Goal: Navigation & Orientation: Find specific page/section

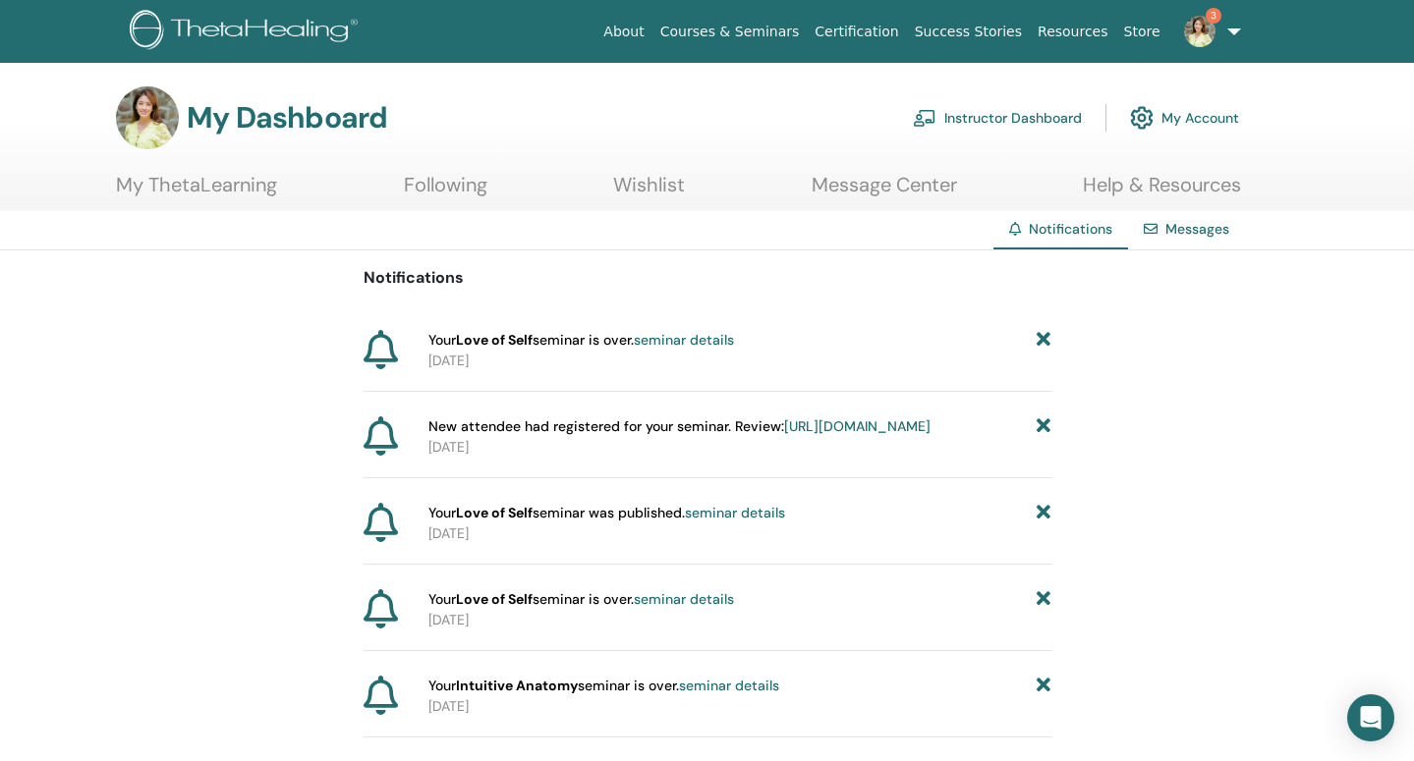
click at [718, 342] on link "seminar details" at bounding box center [684, 340] width 100 height 18
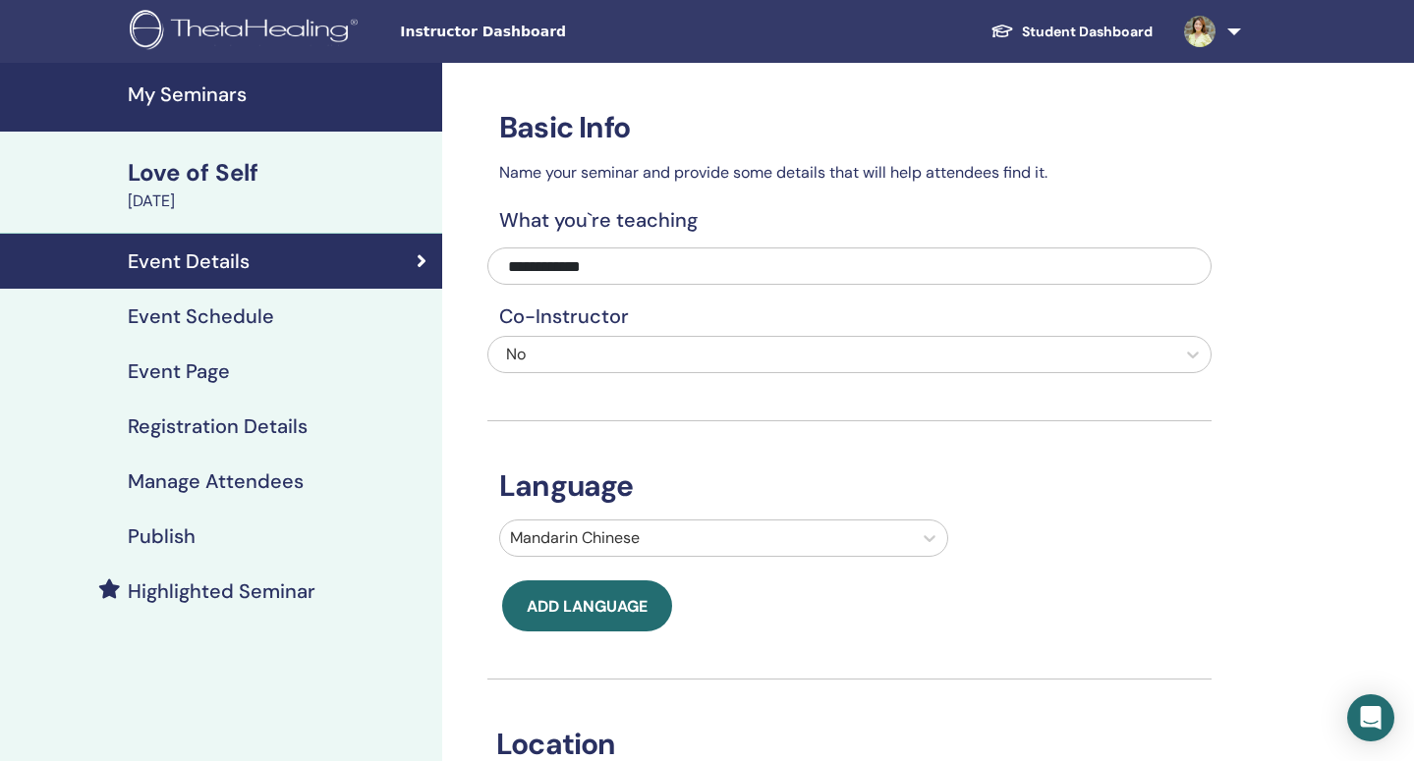
click at [361, 199] on div "August 30, 2025" at bounding box center [279, 202] width 303 height 24
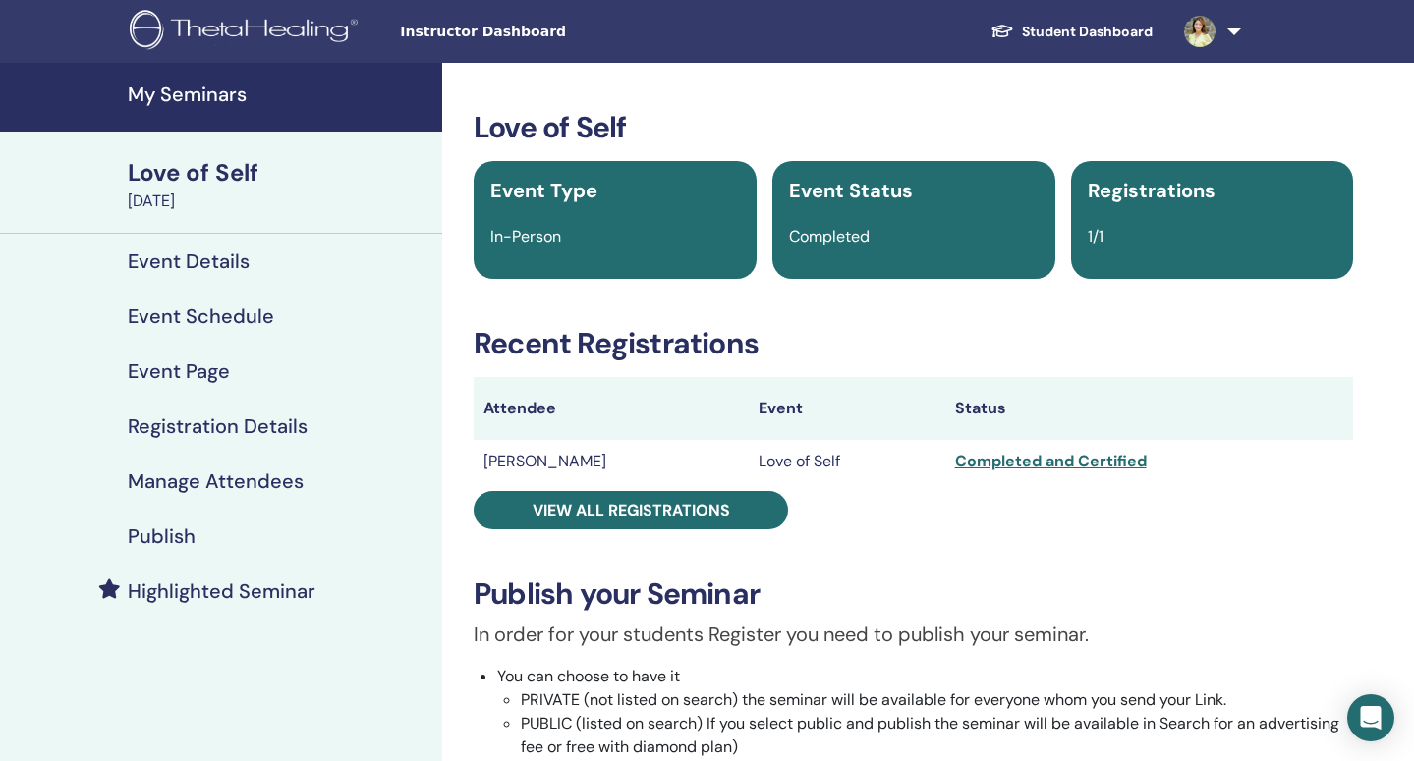
click at [342, 534] on div "Publish" at bounding box center [221, 537] width 411 height 24
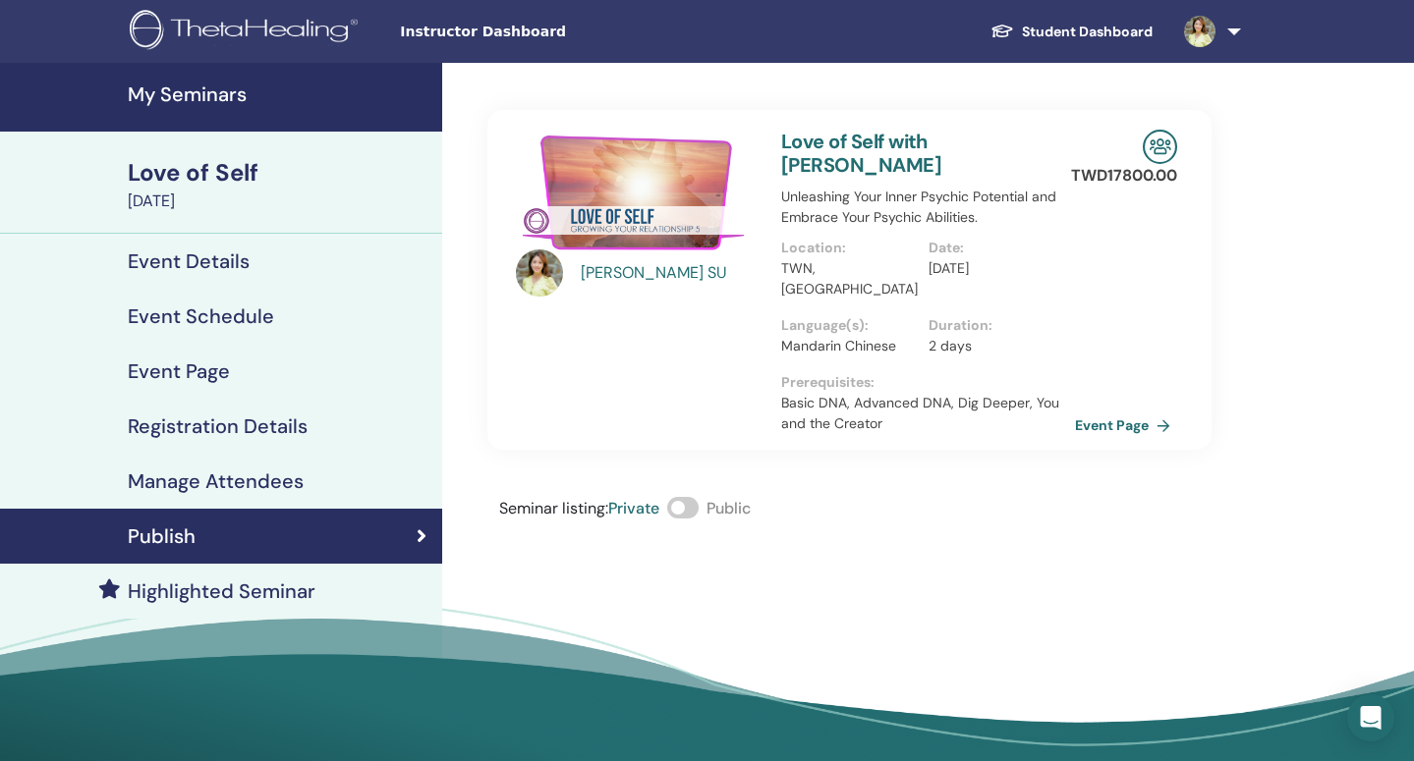
click at [297, 273] on link "Event Details" at bounding box center [221, 261] width 442 height 55
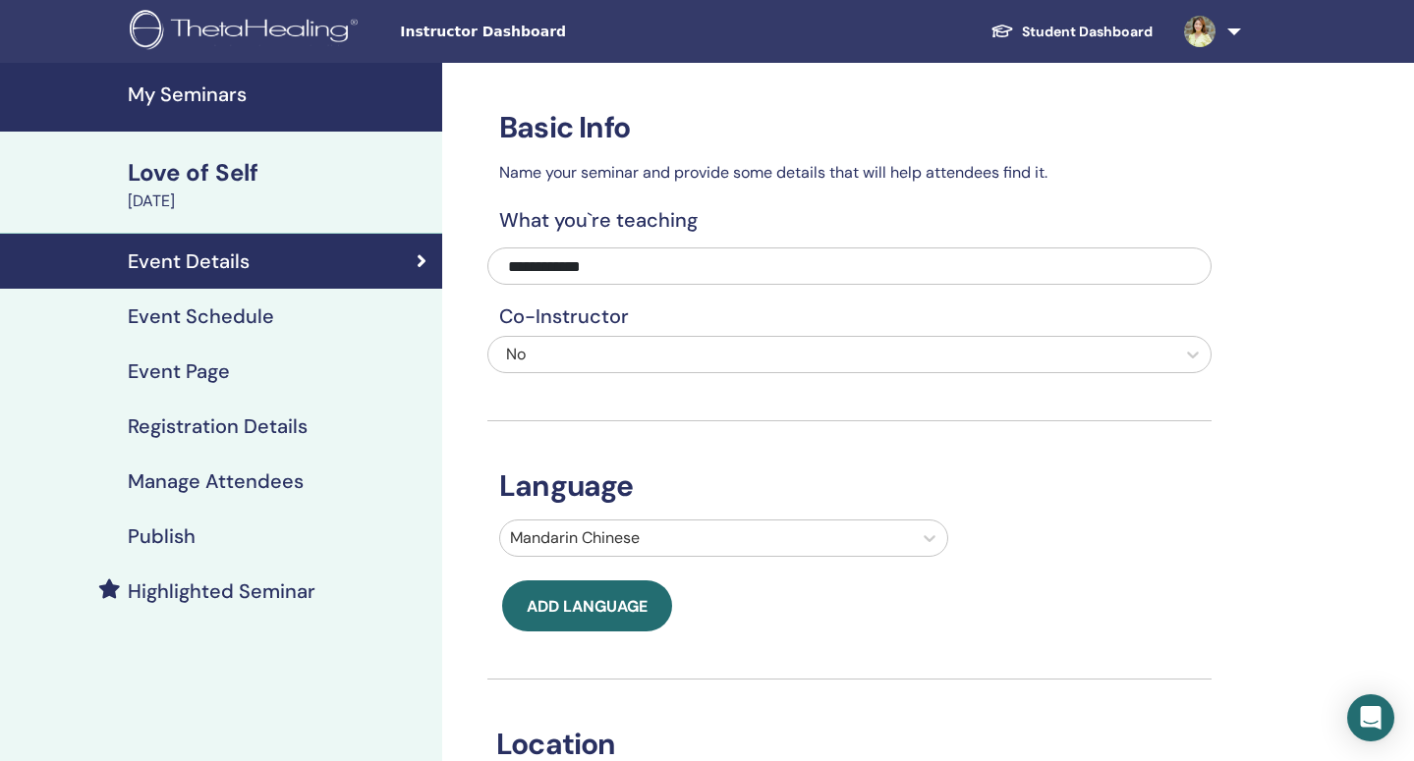
click at [284, 334] on link "Event Schedule" at bounding box center [221, 316] width 442 height 55
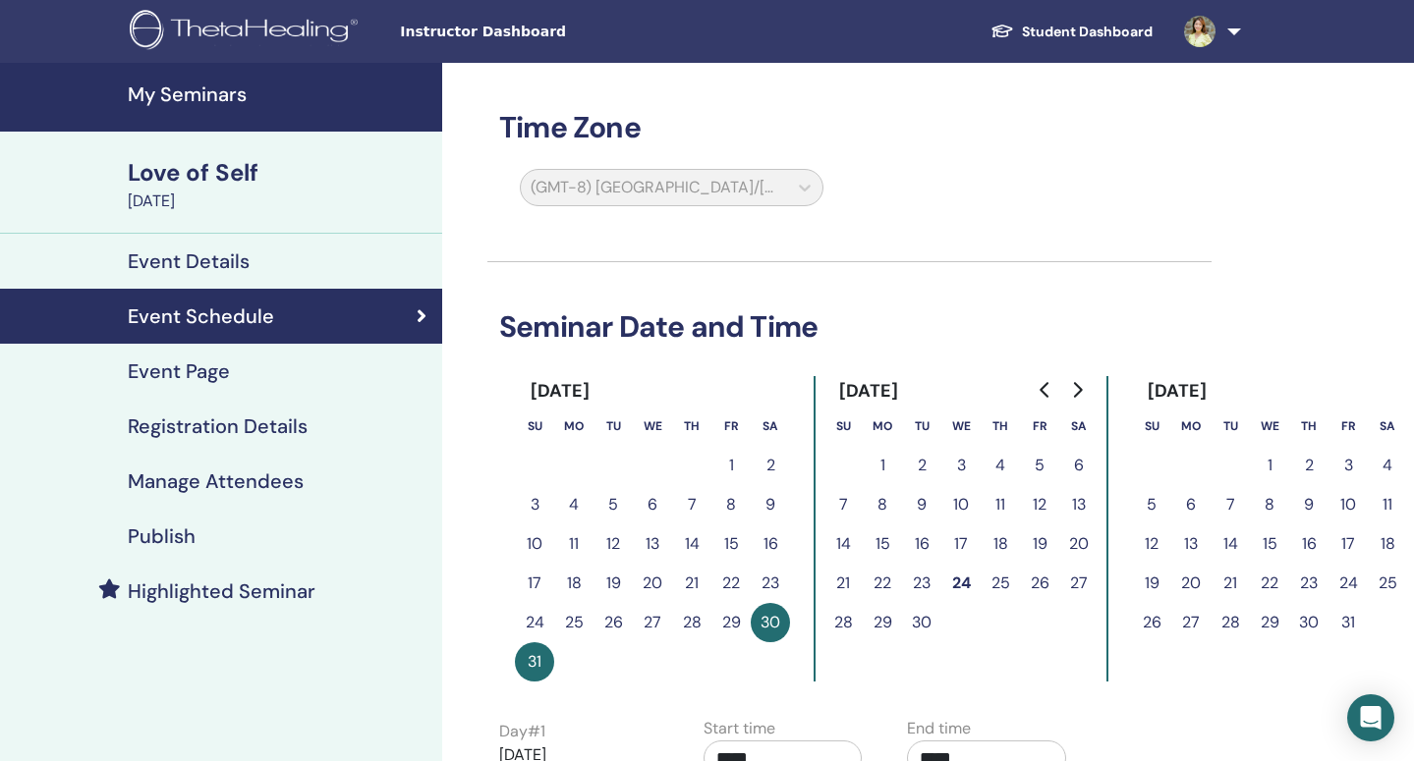
click at [278, 395] on link "Event Page" at bounding box center [221, 371] width 442 height 55
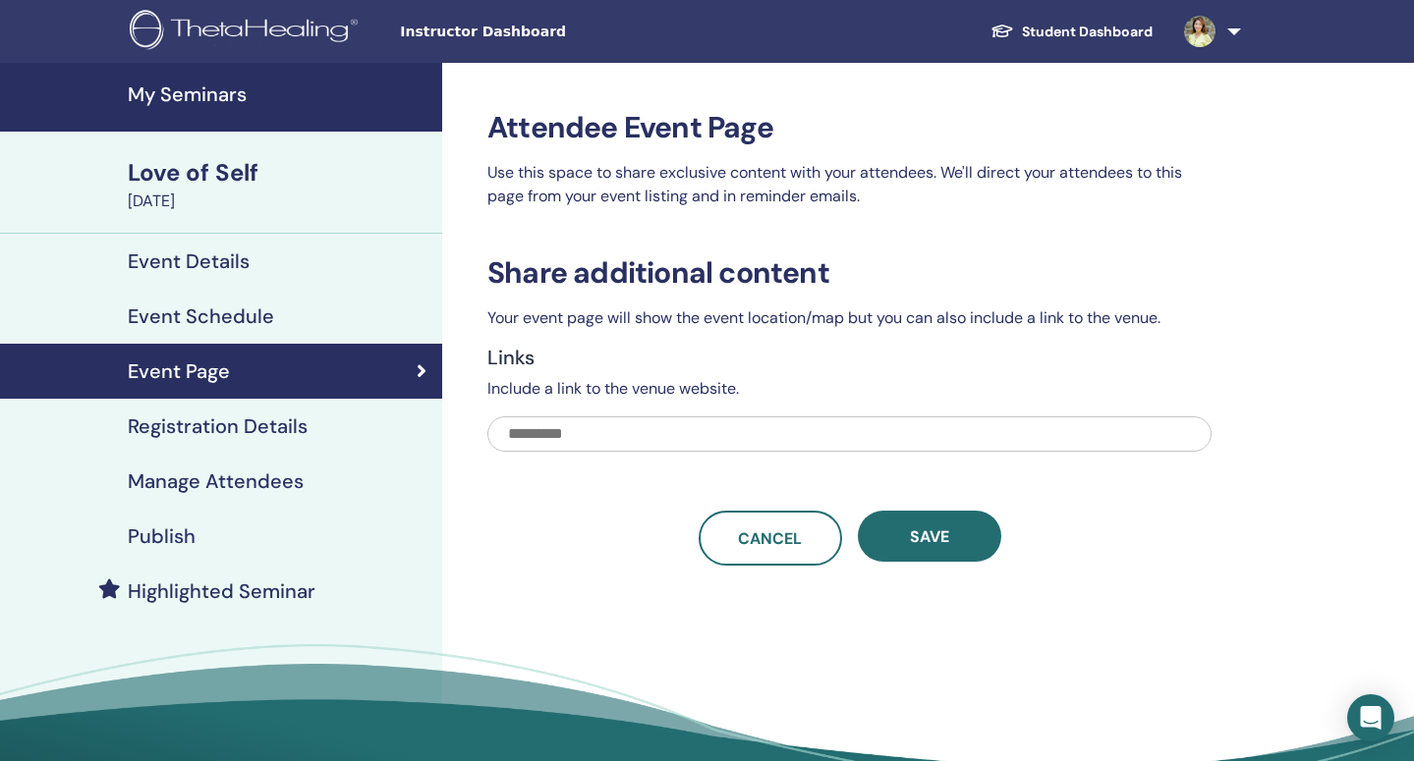
click at [276, 422] on h4 "Registration Details" at bounding box center [218, 427] width 180 height 24
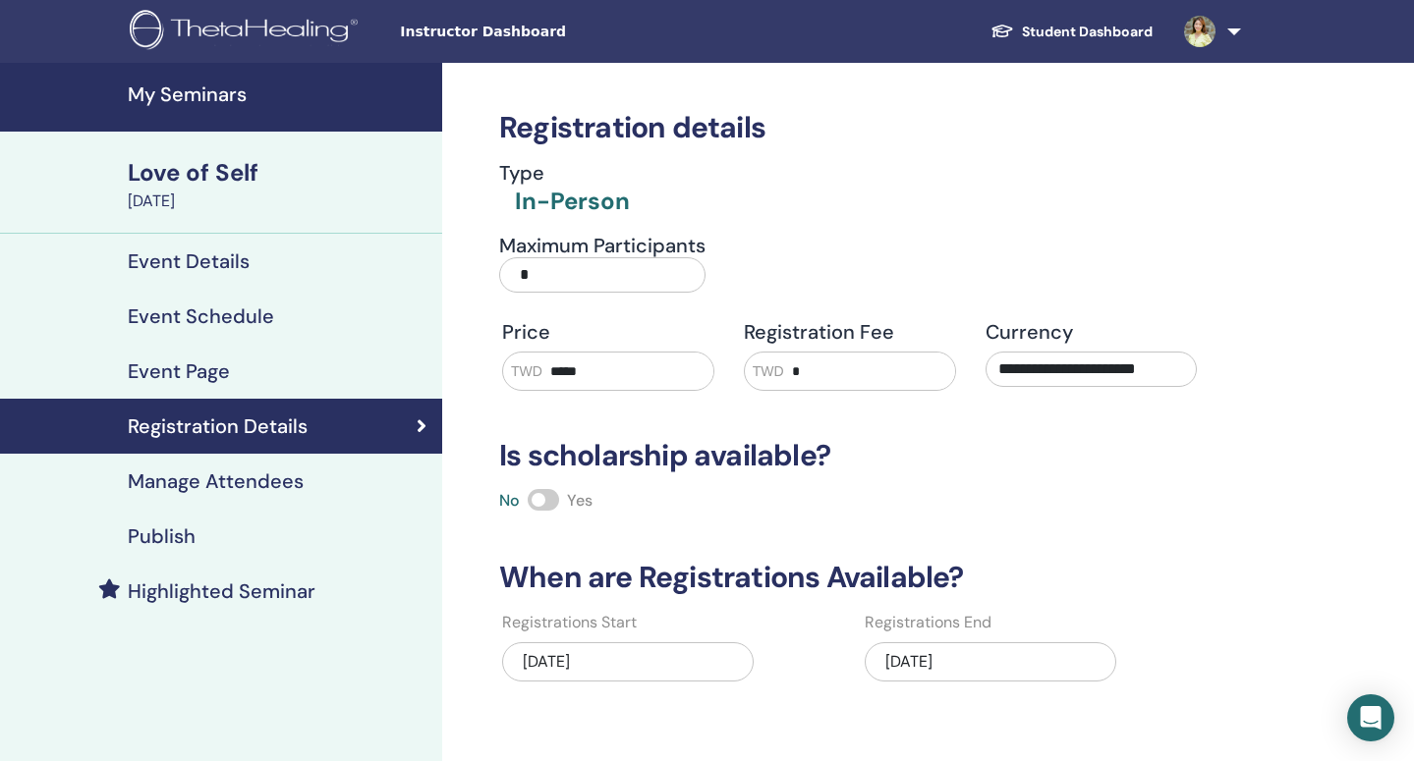
click at [273, 461] on link "Manage Attendees" at bounding box center [221, 481] width 442 height 55
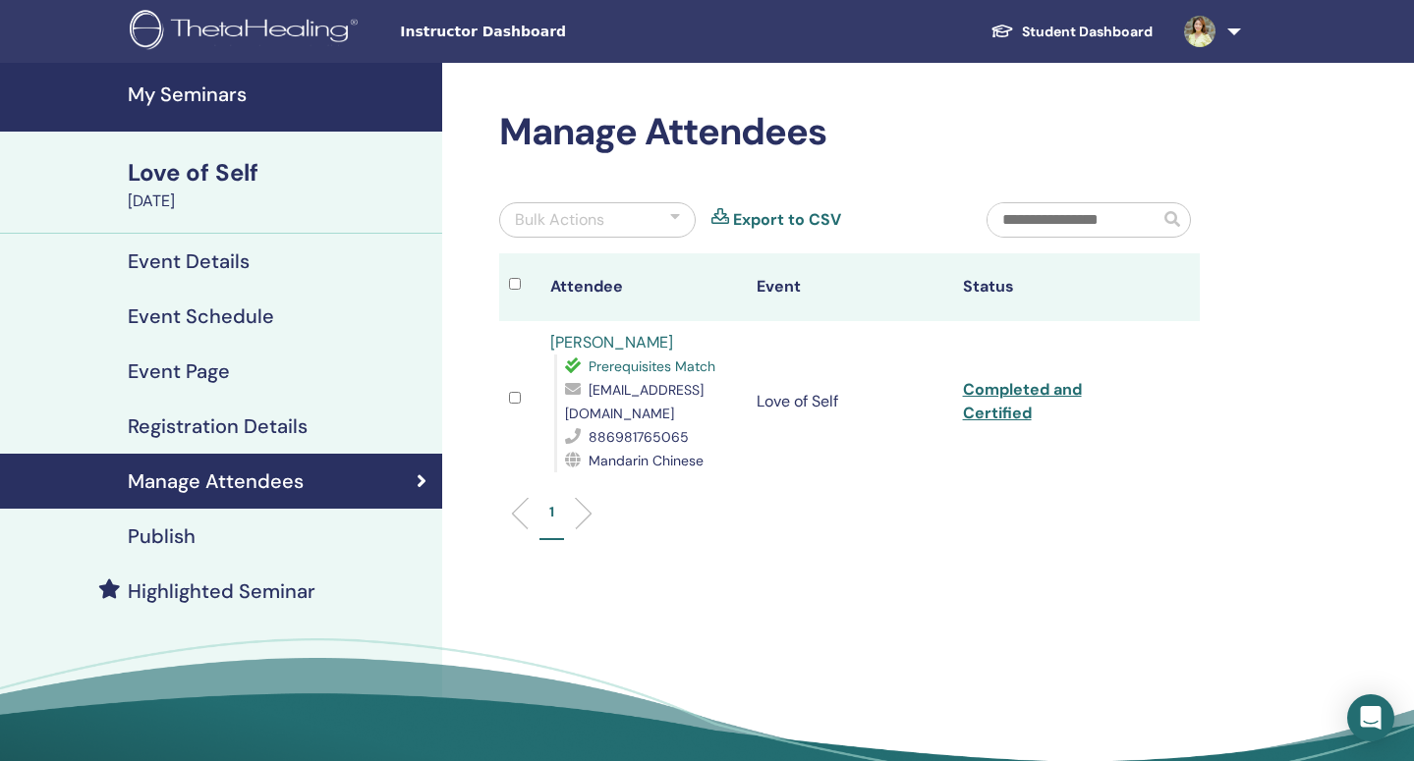
click at [1005, 405] on link "Completed and Certified" at bounding box center [1022, 401] width 119 height 44
click at [1087, 466] on td "Completed and Certified" at bounding box center [1056, 401] width 206 height 161
click at [1088, 32] on link "Student Dashboard" at bounding box center [1072, 32] width 194 height 36
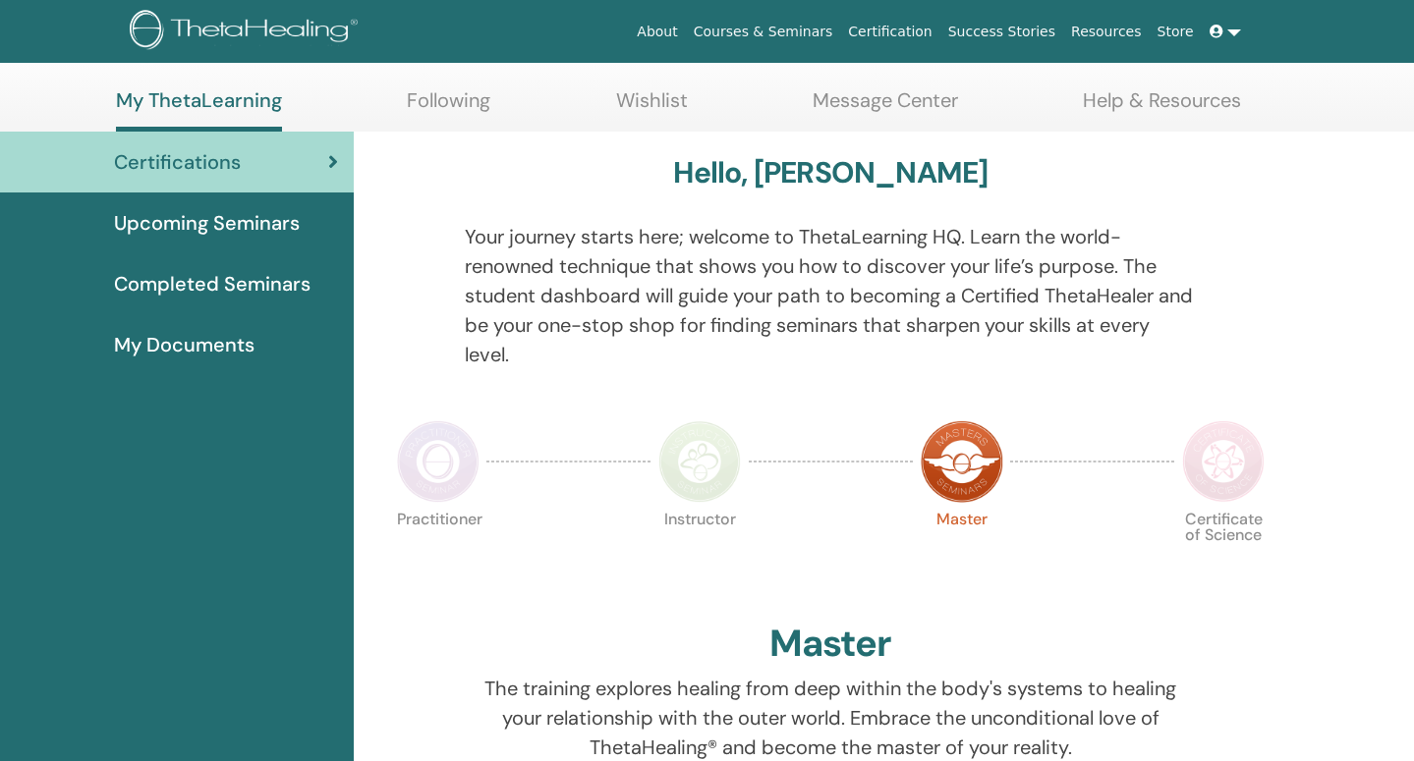
scroll to position [85, 0]
click at [206, 224] on span "Upcoming Seminars" at bounding box center [207, 221] width 186 height 29
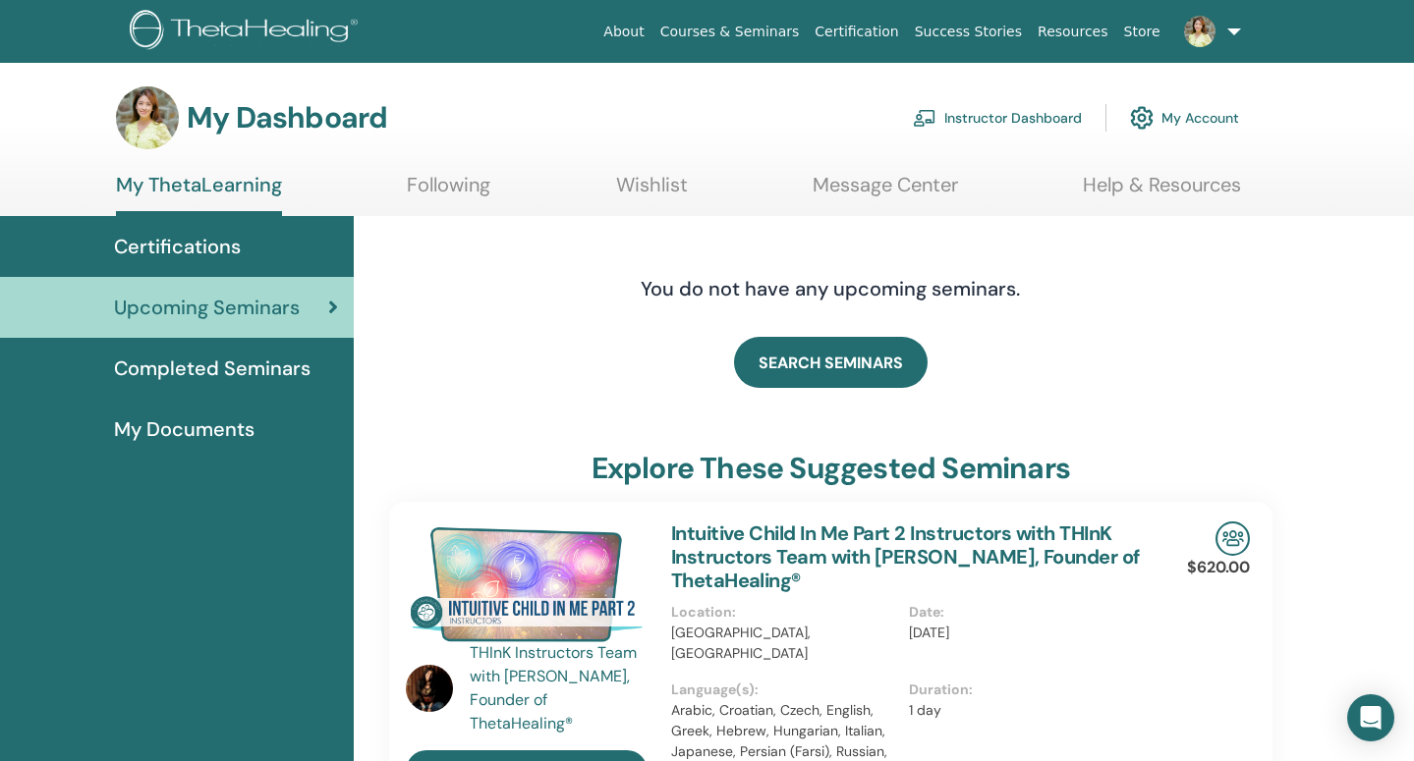
click at [230, 374] on span "Completed Seminars" at bounding box center [212, 368] width 196 height 29
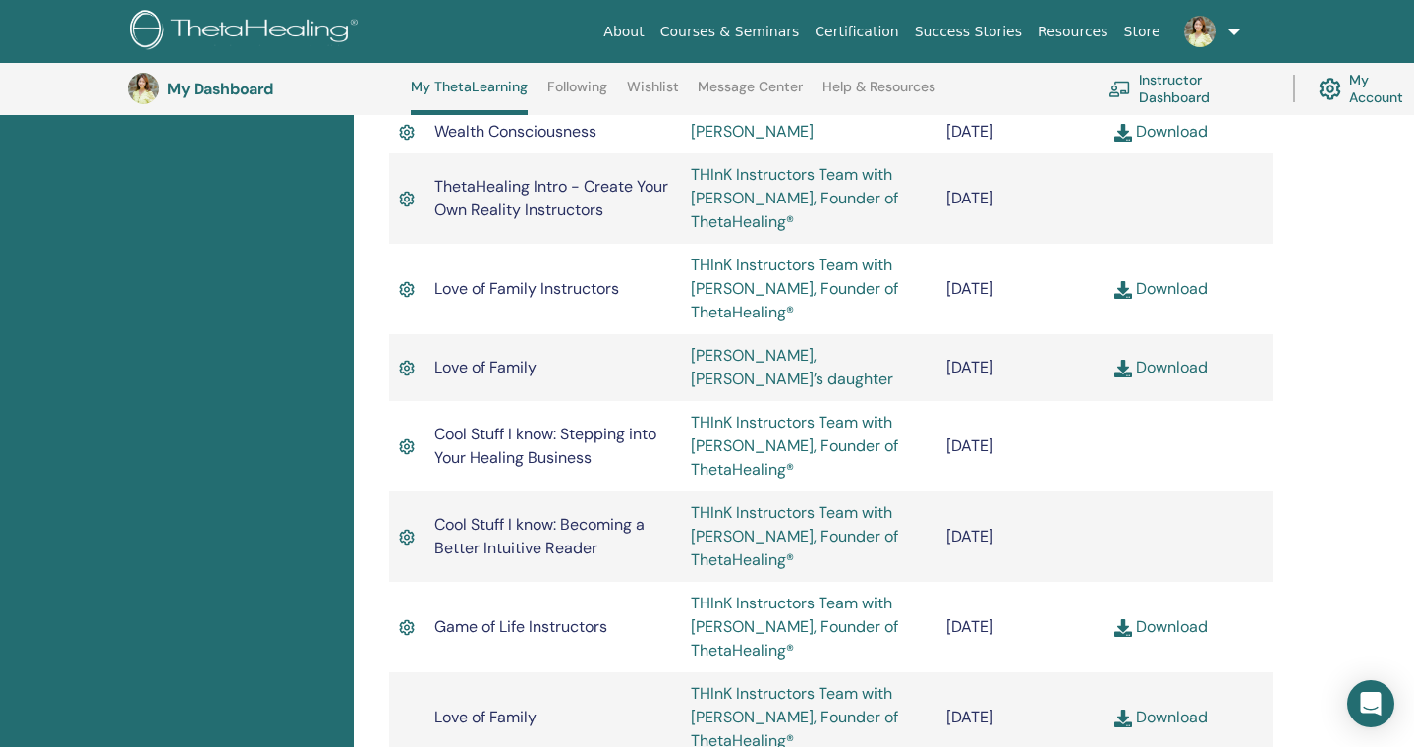
scroll to position [2288, 0]
